Goal: Task Accomplishment & Management: Complete application form

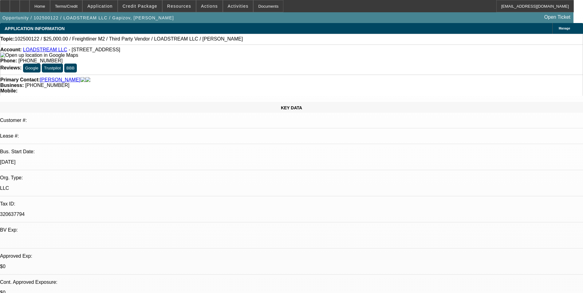
select select "0"
select select "0.1"
select select "0"
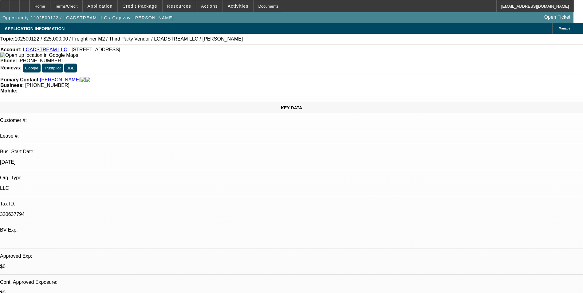
select select "0.1"
select select "0"
select select "2"
select select "0.1"
select select "0"
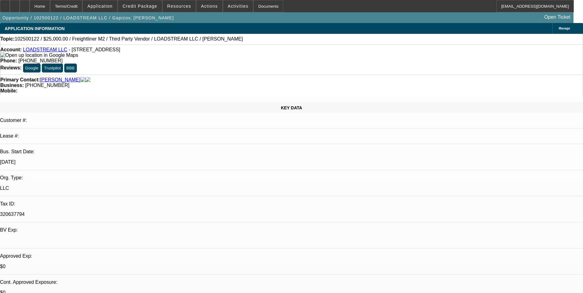
select select "2"
select select "0.1"
select select "1"
select select "3"
select select "4"
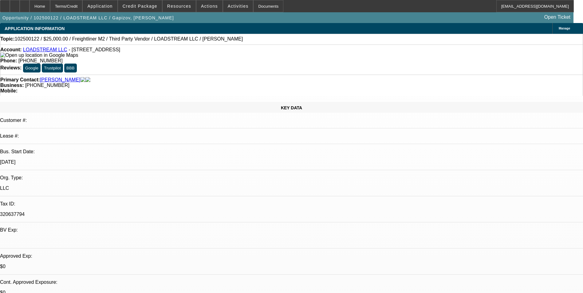
select select "1"
select select "3"
select select "4"
select select "1"
select select "2"
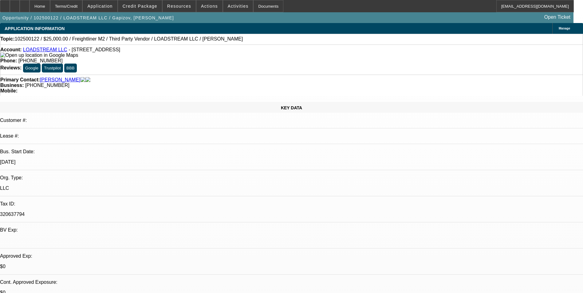
select select "4"
select select "1"
select select "2"
select select "4"
click at [149, 7] on span "Credit Package" at bounding box center [140, 6] width 35 height 5
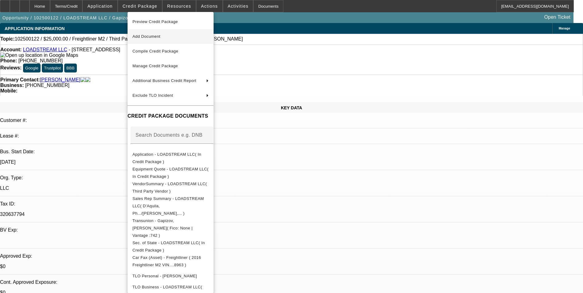
click at [169, 35] on span "Add Document" at bounding box center [170, 36] width 76 height 7
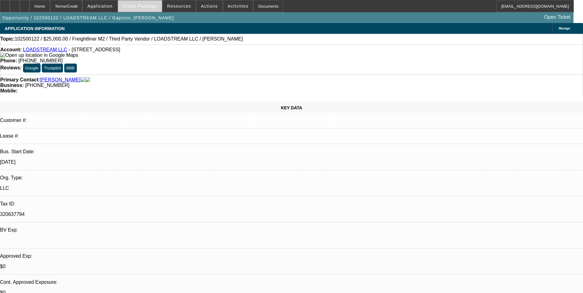
click at [139, 10] on span at bounding box center [140, 6] width 44 height 15
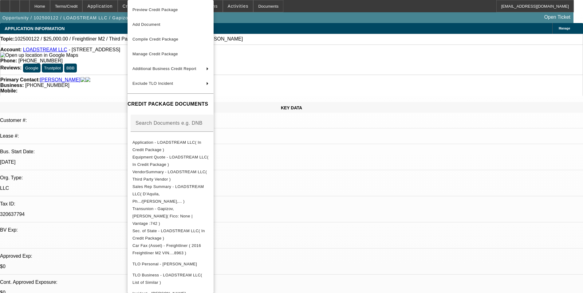
click at [111, 6] on div at bounding box center [291, 146] width 583 height 293
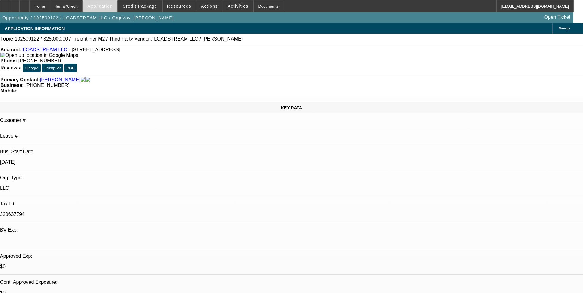
click at [112, 6] on span "Application" at bounding box center [99, 6] width 25 height 5
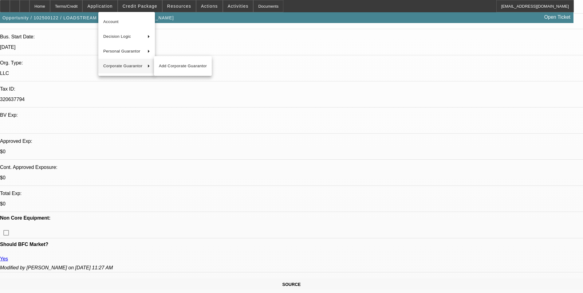
scroll to position [184, 0]
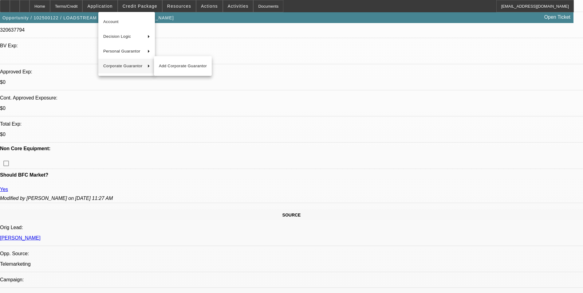
click at [401, 209] on div at bounding box center [291, 146] width 583 height 293
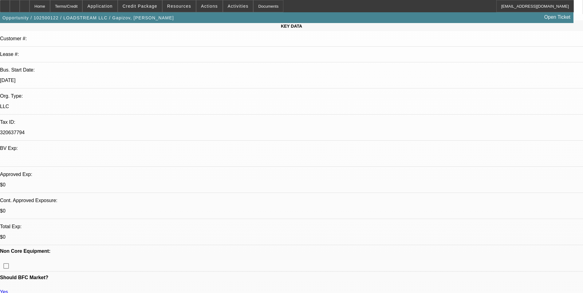
scroll to position [92, 0]
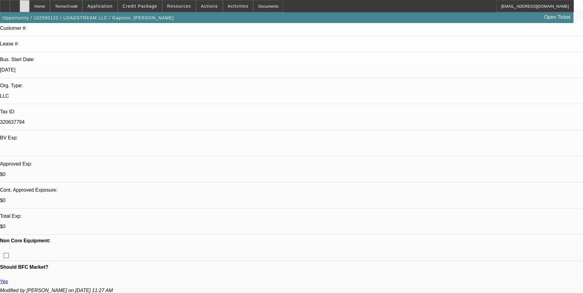
click at [25, 4] on icon at bounding box center [25, 4] width 0 height 0
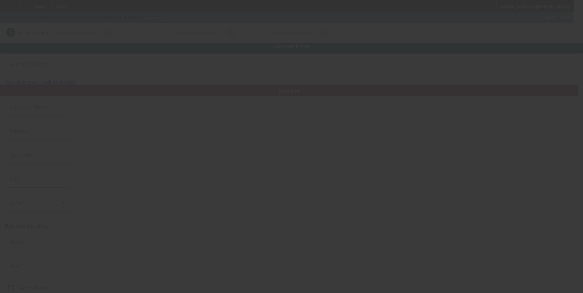
type input "Above Towing"
type input "(508) 944-1136"
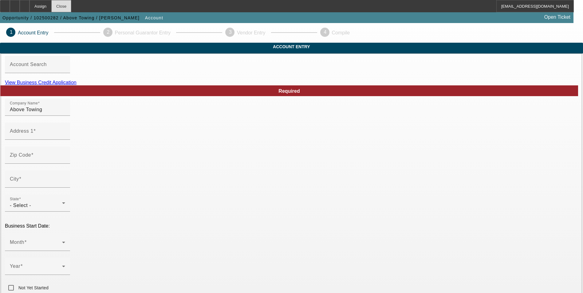
click at [71, 9] on div "Close" at bounding box center [61, 6] width 20 height 12
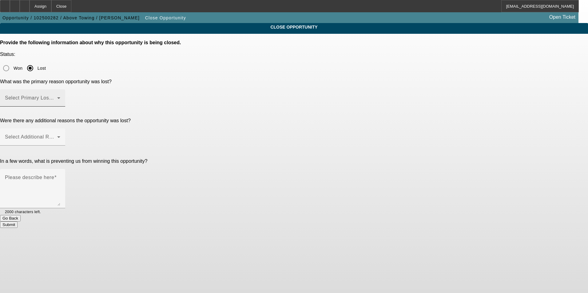
click at [57, 97] on span at bounding box center [31, 100] width 52 height 7
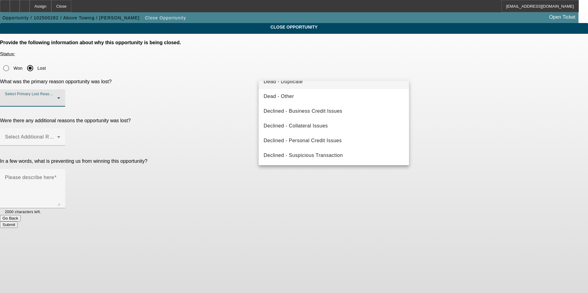
click at [307, 85] on mat-option "Dead - Duplicate" at bounding box center [334, 81] width 150 height 15
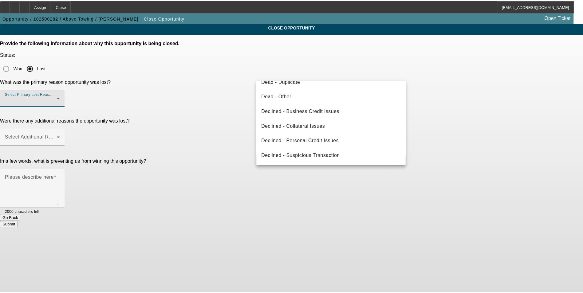
scroll to position [76, 0]
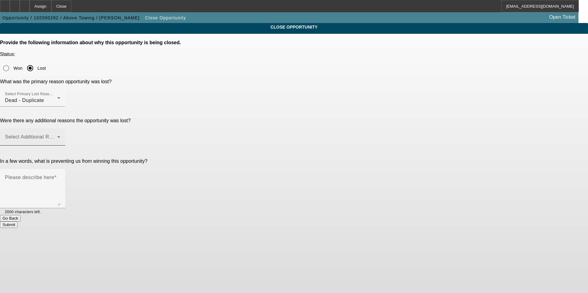
click at [60, 128] on div "Select Additional Reasons" at bounding box center [32, 136] width 55 height 17
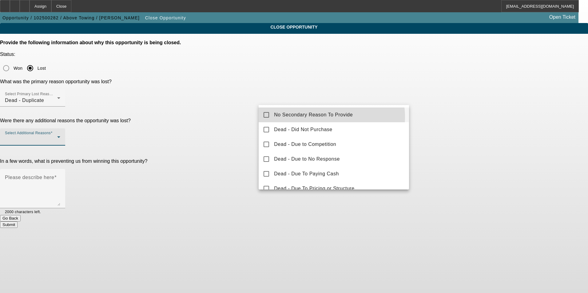
click at [324, 117] on span "No Secondary Reason To Provide" at bounding box center [313, 114] width 79 height 7
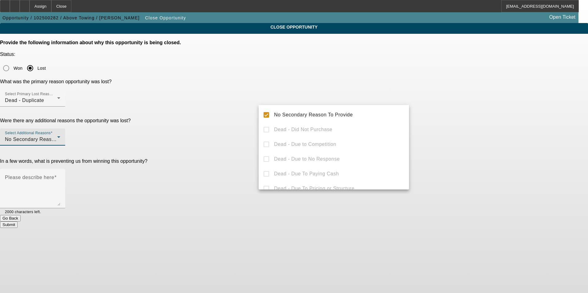
click at [493, 162] on div at bounding box center [294, 146] width 588 height 293
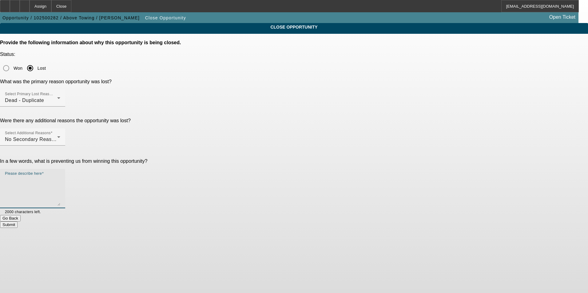
click at [60, 176] on textarea "Please describe here" at bounding box center [32, 191] width 55 height 30
type textarea "N/A"
click at [18, 222] on button "Submit" at bounding box center [9, 225] width 18 height 6
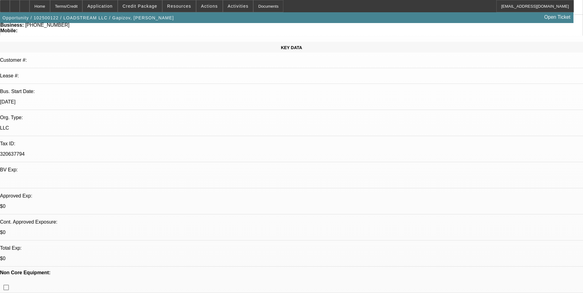
select select "0"
select select "0.1"
select select "0"
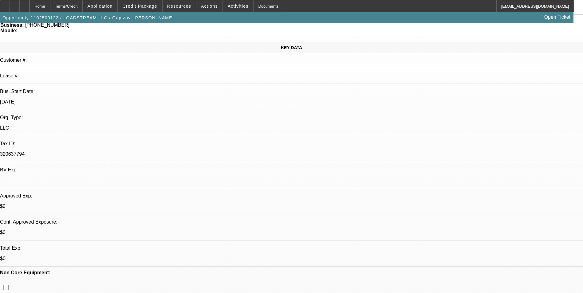
select select "0.1"
select select "0"
select select "2"
select select "0.1"
select select "0"
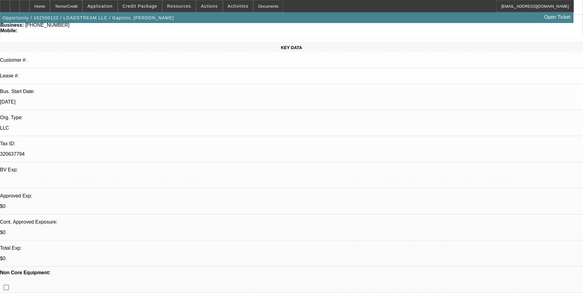
select select "2"
select select "0.1"
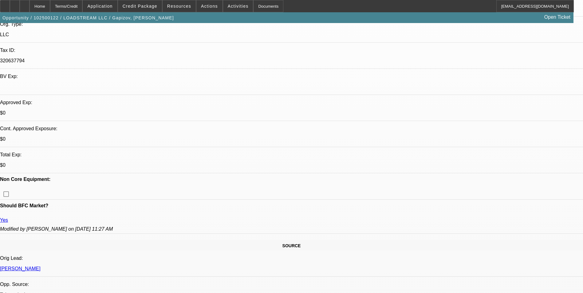
select select "1"
select select "3"
select select "4"
select select "1"
select select "3"
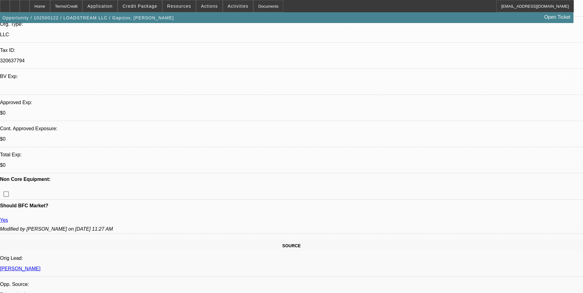
select select "4"
select select "1"
select select "2"
select select "4"
select select "1"
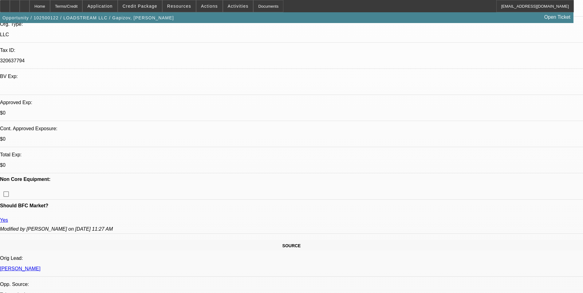
select select "2"
select select "4"
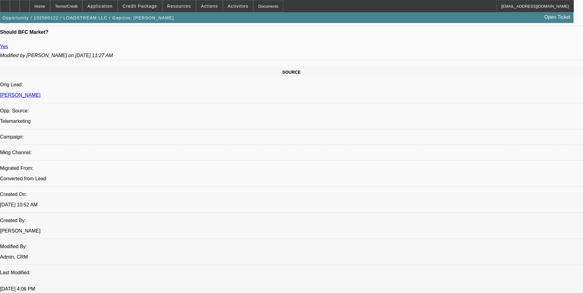
scroll to position [154, 0]
